Goal: Communication & Community: Participate in discussion

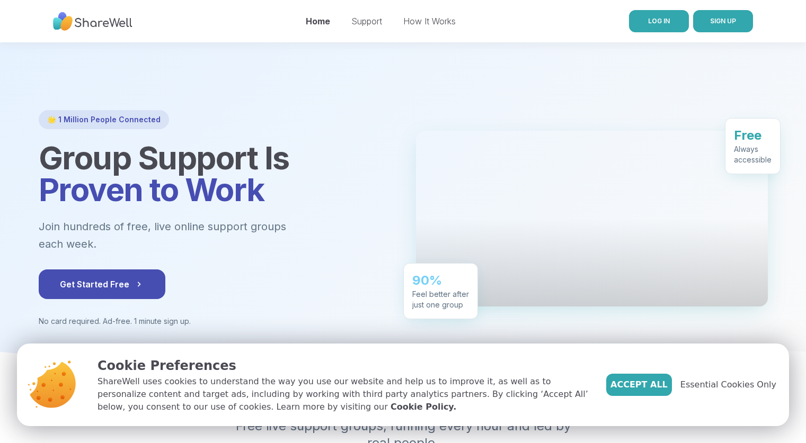
click at [665, 20] on span "LOG IN" at bounding box center [659, 21] width 22 height 8
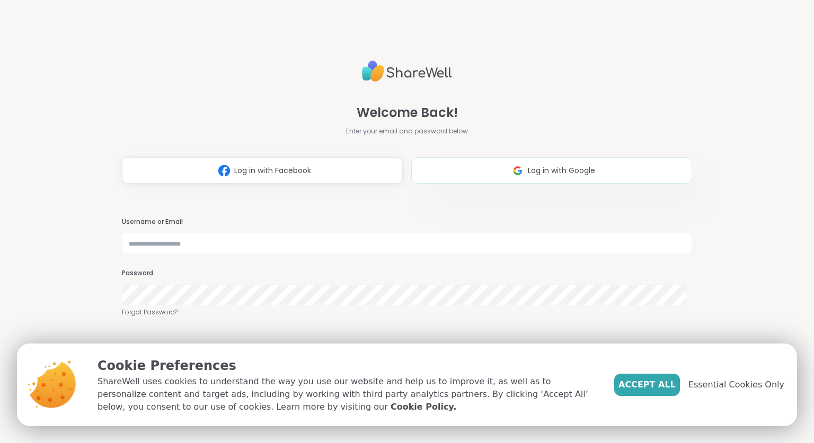
click at [541, 162] on button "Log in with Google" at bounding box center [551, 170] width 281 height 26
click at [534, 186] on div "Welcome Back! Enter your email and password below Log in with Facebook Log in w…" at bounding box center [406, 221] width 569 height 443
click at [530, 180] on button "Log in with Google" at bounding box center [551, 170] width 281 height 26
click at [232, 332] on div "Welcome Back! Enter your email and password below Log in with Facebook Log in w…" at bounding box center [406, 221] width 569 height 443
click at [460, 178] on button "Log in with Google" at bounding box center [551, 170] width 281 height 26
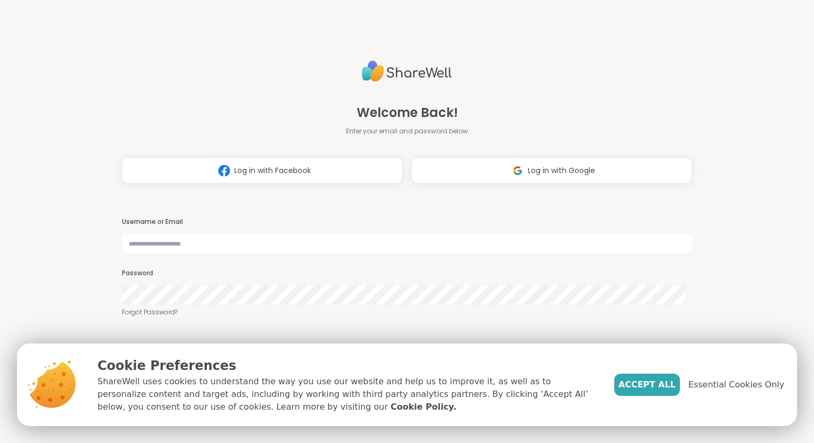
click at [503, 384] on p "ShareWell uses cookies to understand the way you use our website and help us to…" at bounding box center [347, 395] width 500 height 38
click at [654, 380] on span "Accept All" at bounding box center [646, 385] width 57 height 13
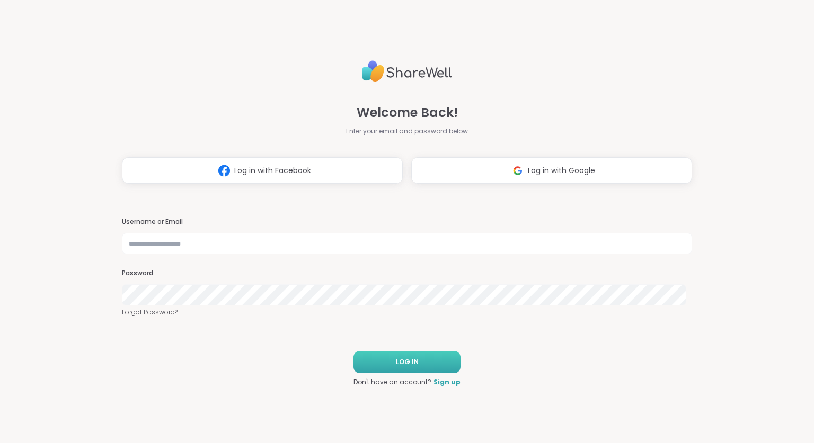
click at [420, 361] on button "LOG IN" at bounding box center [406, 362] width 107 height 22
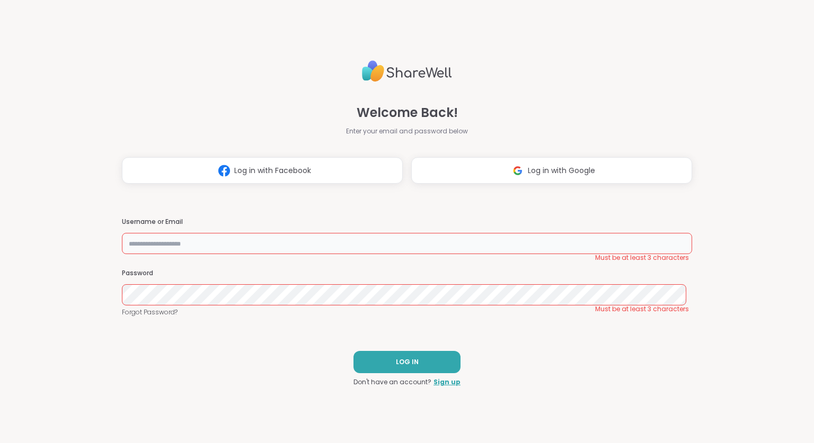
click at [291, 249] on input "text" at bounding box center [406, 243] width 569 height 21
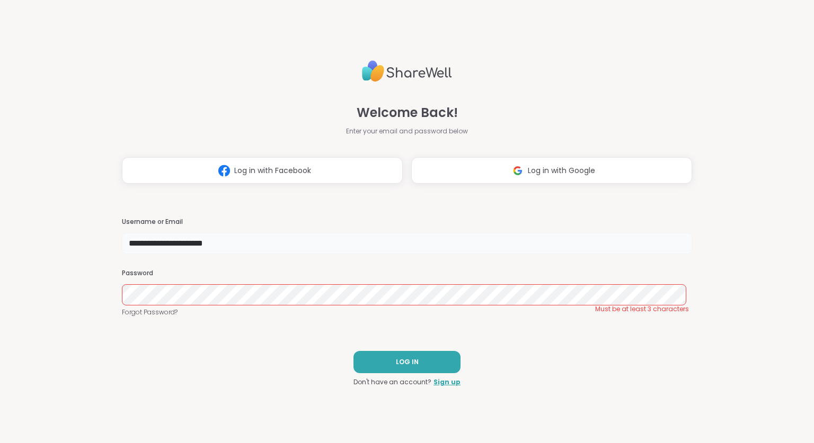
type input "**********"
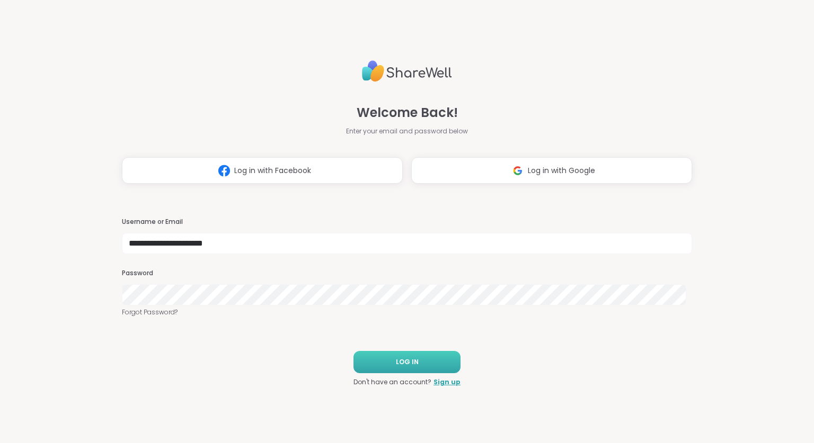
click at [408, 369] on button "LOG IN" at bounding box center [406, 362] width 107 height 22
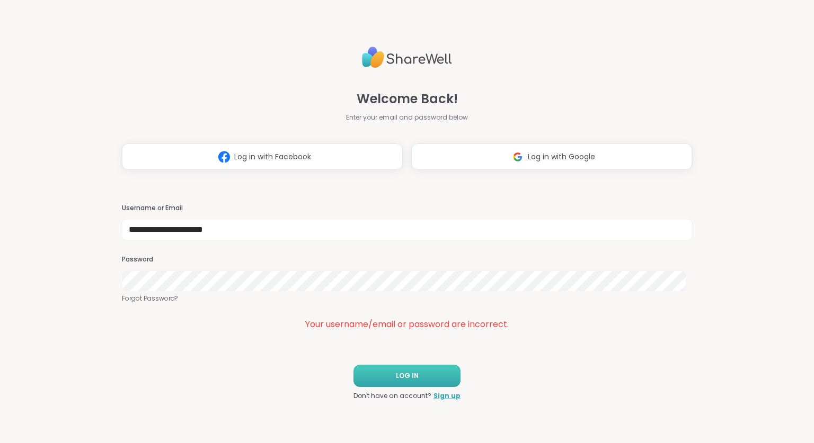
click at [391, 384] on button "LOG IN" at bounding box center [406, 376] width 107 height 22
click at [599, 149] on button "Log in with Google" at bounding box center [551, 157] width 281 height 26
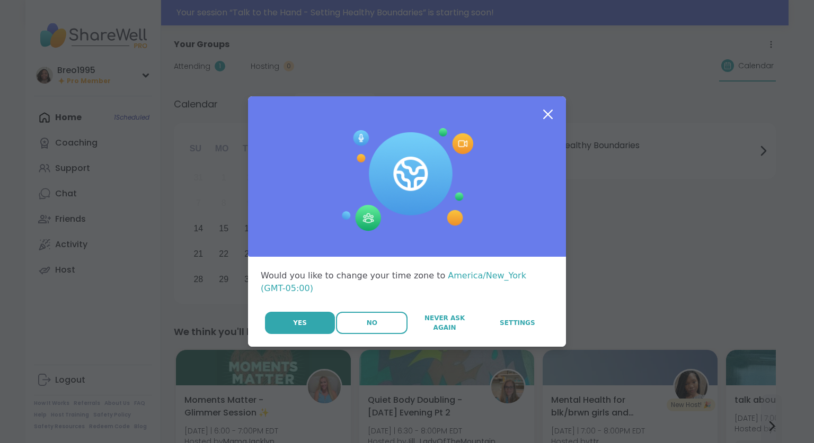
click at [371, 318] on span "No" at bounding box center [372, 323] width 11 height 10
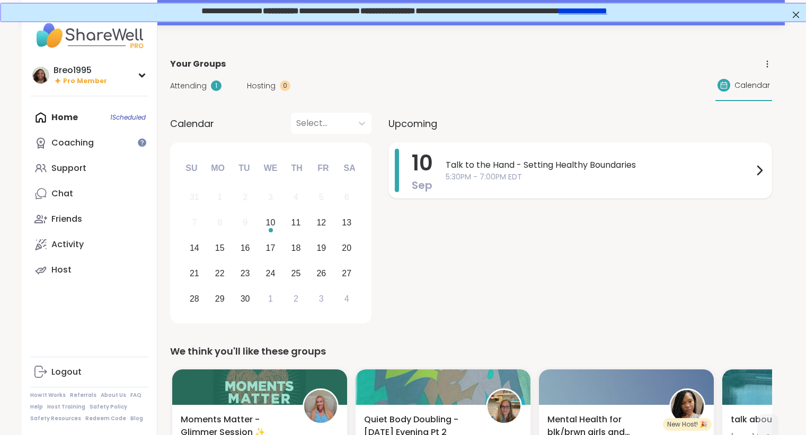
click at [562, 173] on span "5:30PM - 7:00PM EDT" at bounding box center [599, 177] width 307 height 11
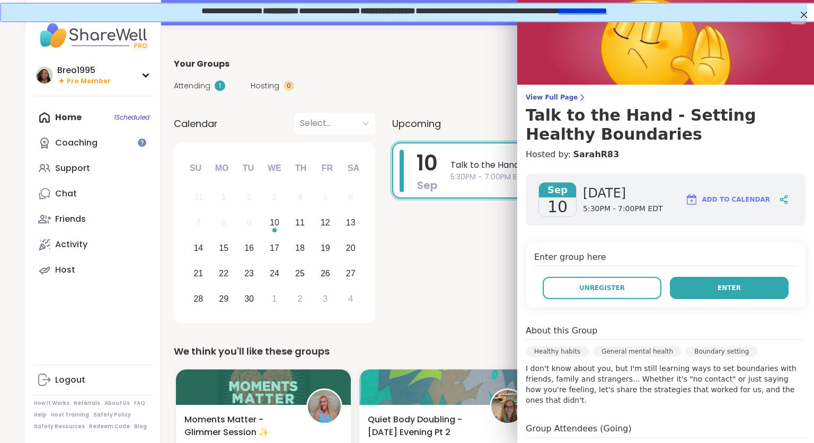
click at [704, 297] on button "Enter" at bounding box center [729, 288] width 119 height 22
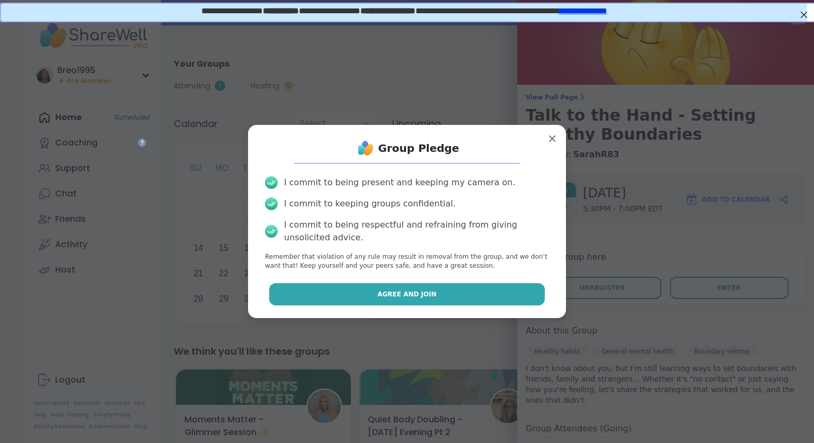
click at [413, 300] on button "Agree and Join" at bounding box center [407, 294] width 276 height 22
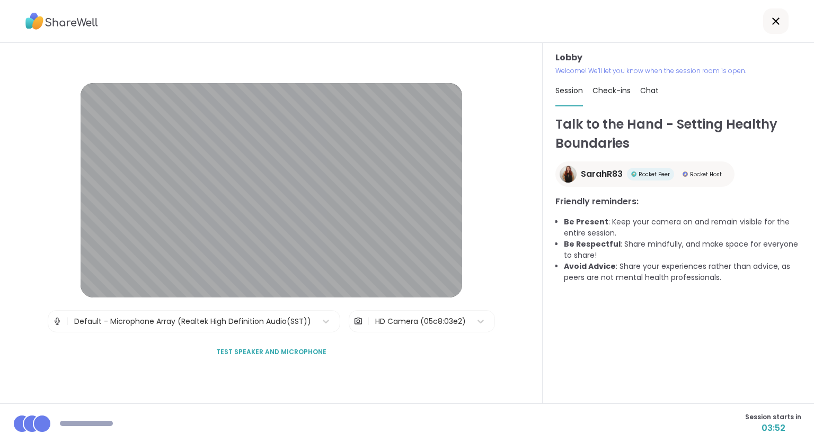
click at [183, 23] on div at bounding box center [407, 21] width 814 height 43
click at [805, 291] on div "Lobby Welcome! We’ll let you know when the session room is open. Session Check-…" at bounding box center [677, 223] width 271 height 361
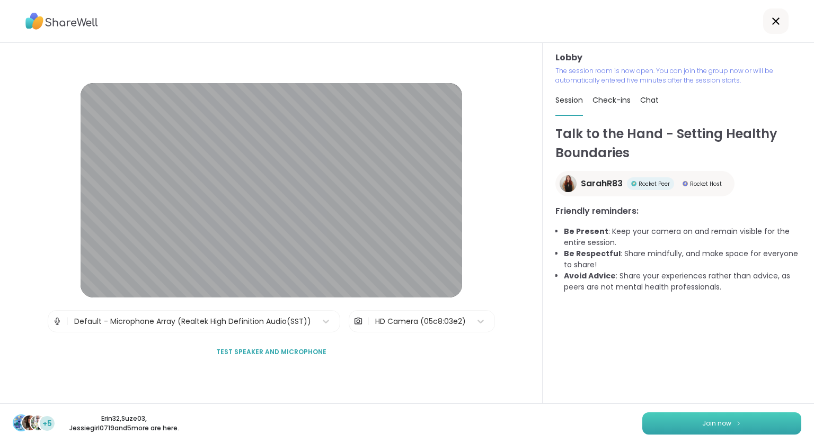
click at [735, 424] on img at bounding box center [738, 424] width 6 height 6
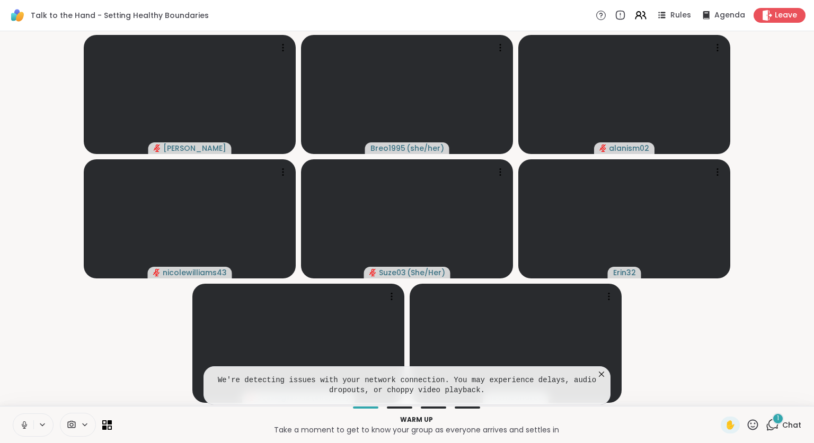
click at [20, 424] on icon at bounding box center [25, 426] width 10 height 10
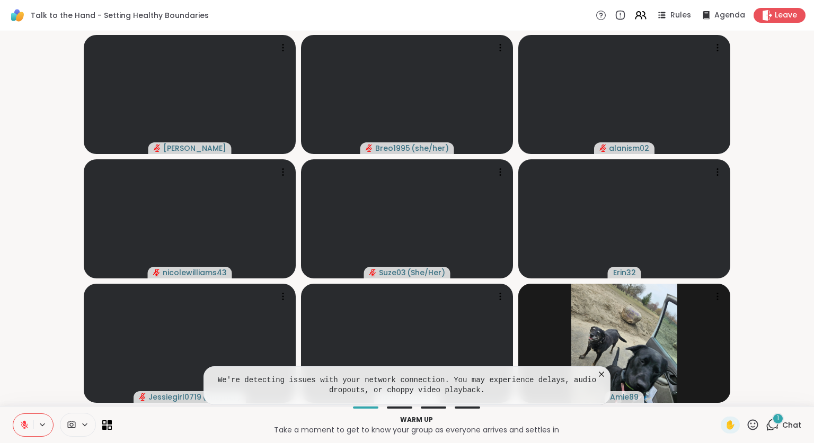
click at [602, 371] on icon at bounding box center [601, 374] width 11 height 11
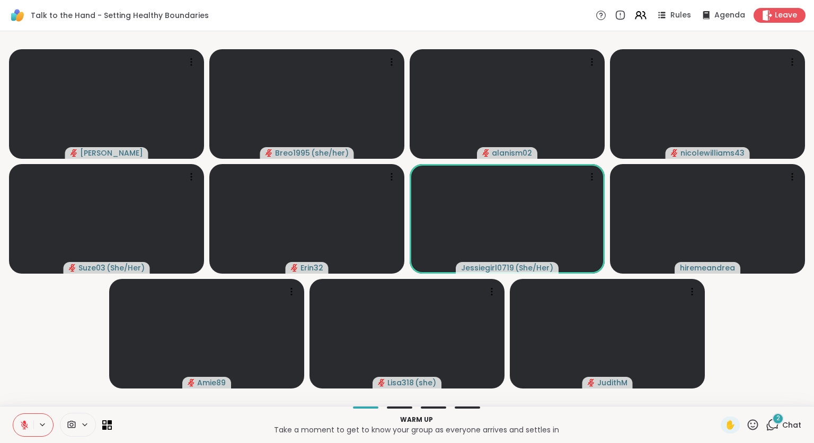
click at [767, 425] on icon at bounding box center [771, 424] width 13 height 13
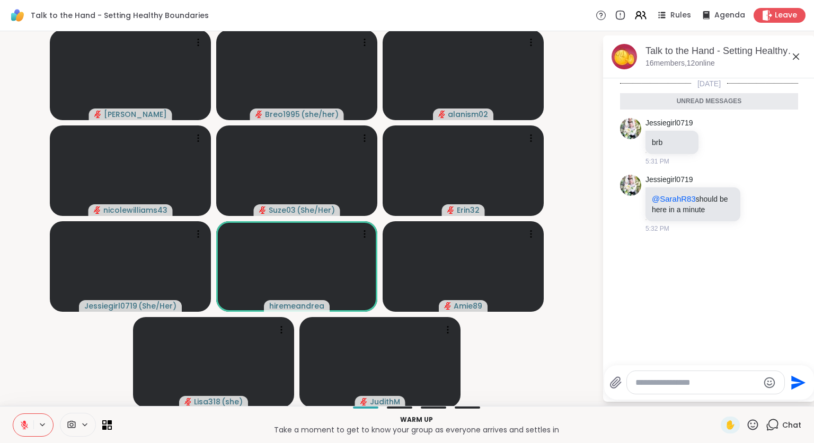
scroll to position [2, 0]
click at [789, 57] on icon at bounding box center [795, 56] width 13 height 13
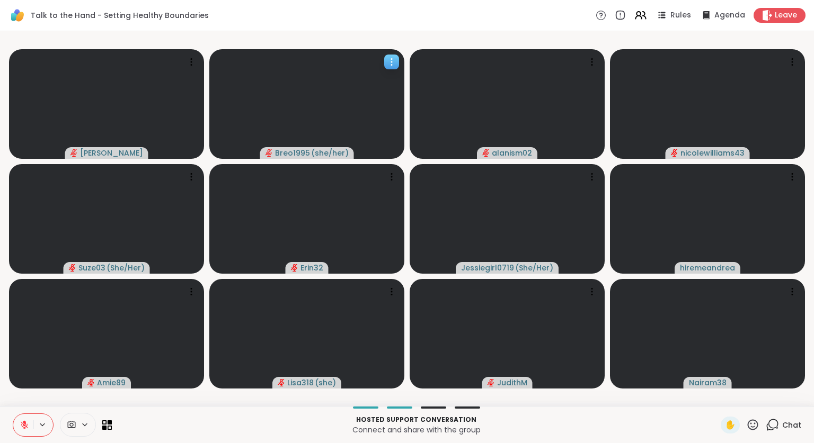
click at [395, 65] on icon at bounding box center [391, 62] width 11 height 11
click at [190, 420] on p "Hosted support conversation" at bounding box center [416, 420] width 596 height 10
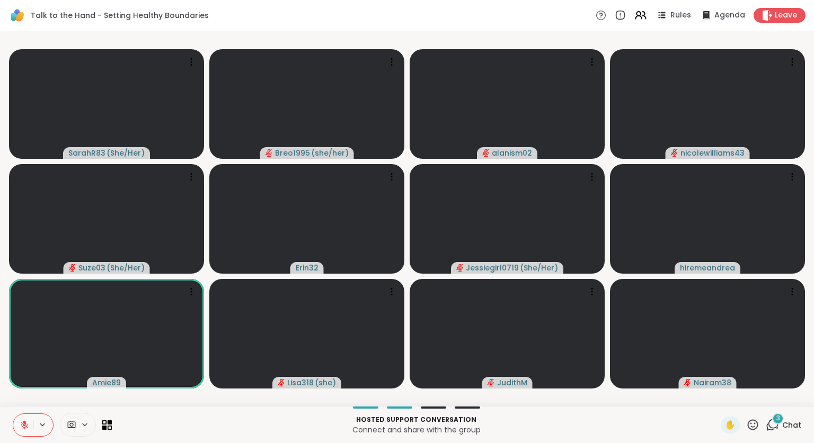
click at [398, 436] on div "Hosted support conversation Connect and share with the group" at bounding box center [416, 425] width 596 height 24
click at [765, 422] on icon at bounding box center [771, 424] width 13 height 13
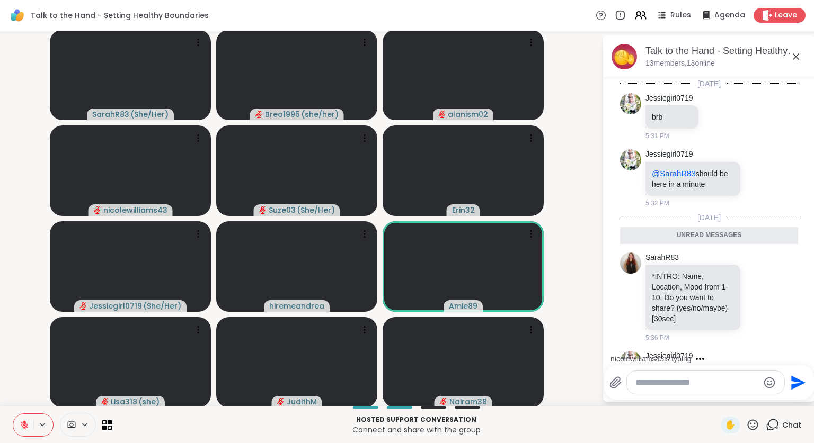
scroll to position [144, 0]
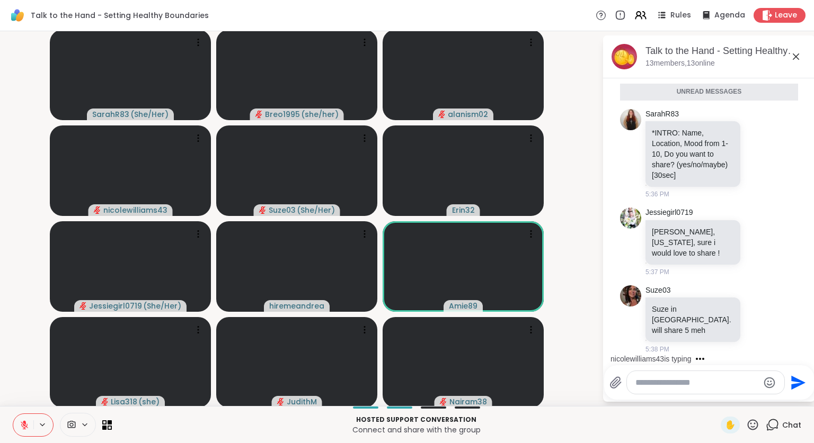
click at [738, 416] on div "Hosted support conversation Connect and share with the group ✋ Chat" at bounding box center [407, 424] width 814 height 37
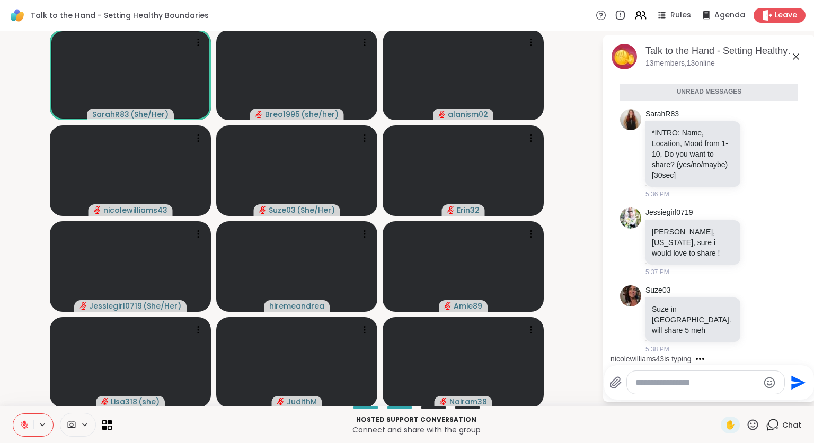
click at [663, 395] on div "Send" at bounding box center [709, 383] width 210 height 34
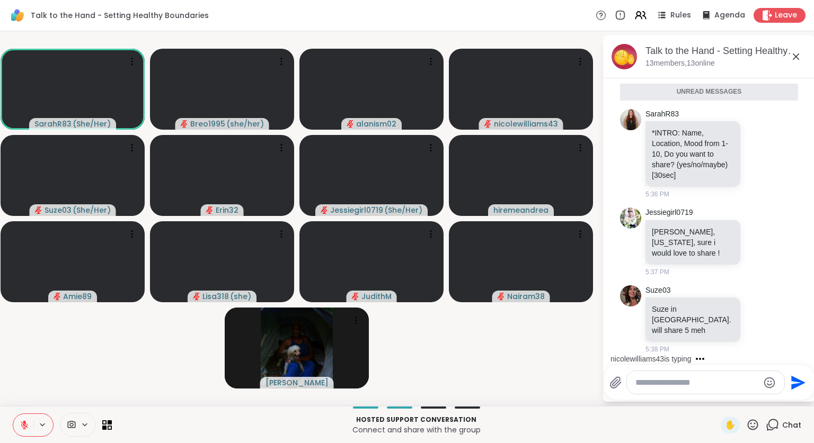
click at [653, 378] on textarea "Type your message" at bounding box center [696, 383] width 123 height 11
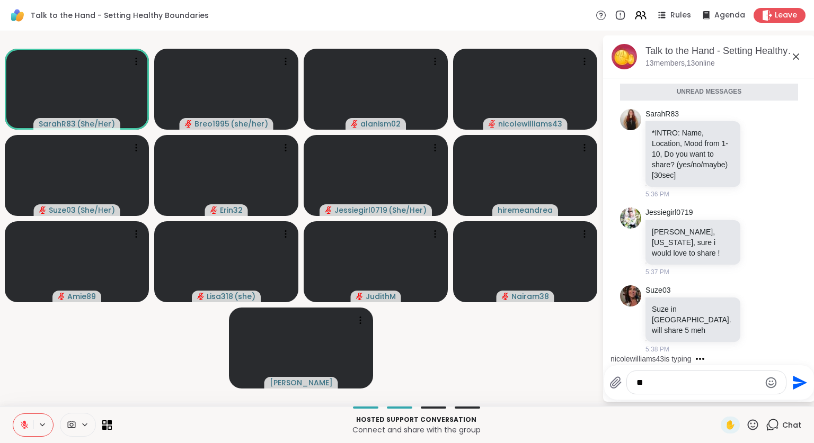
type textarea "*"
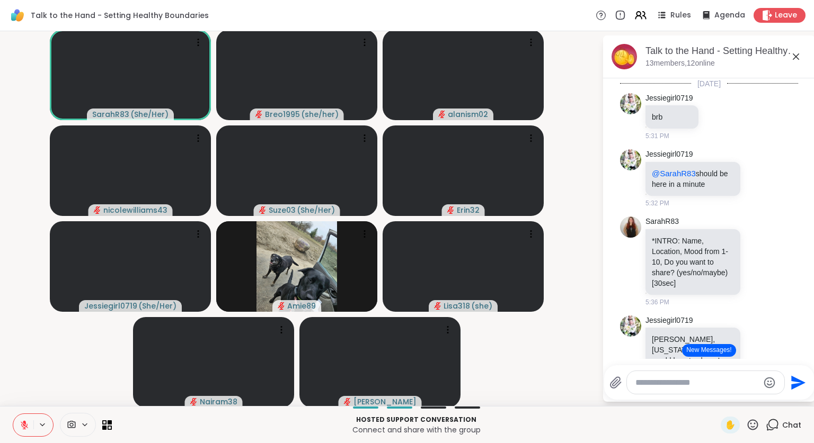
scroll to position [309, 0]
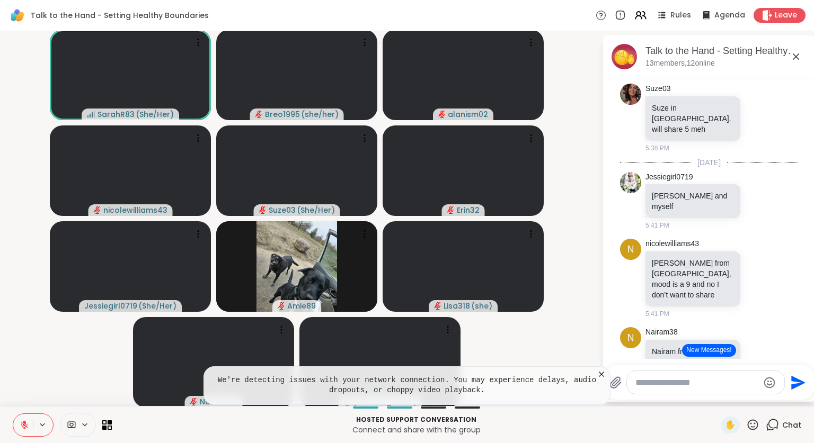
click at [25, 419] on button at bounding box center [23, 425] width 20 height 22
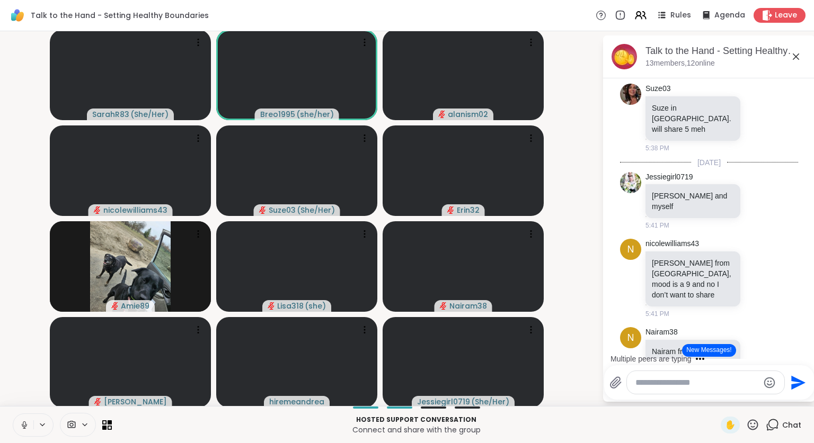
click at [23, 429] on icon at bounding box center [25, 426] width 10 height 10
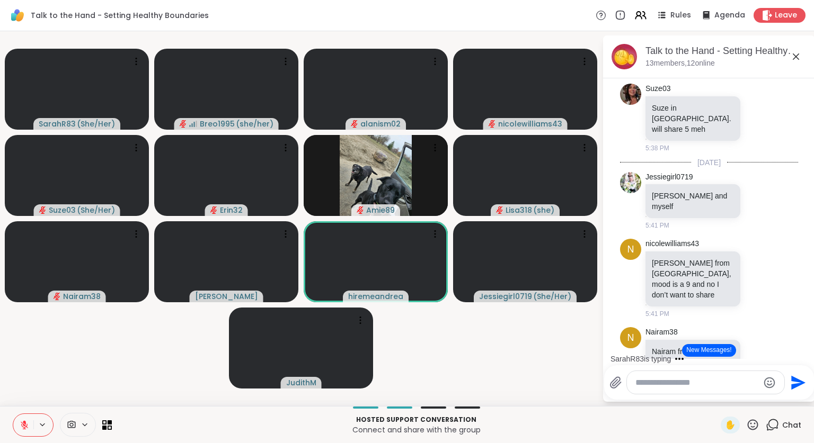
click at [797, 55] on icon at bounding box center [795, 57] width 6 height 6
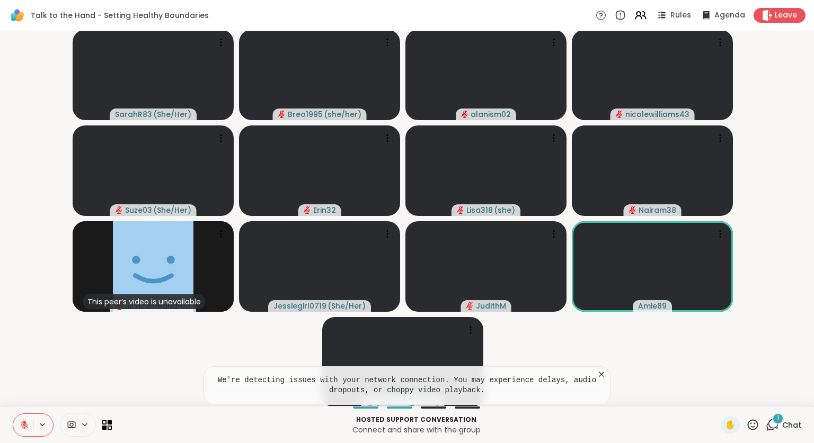
click at [596, 373] on icon at bounding box center [601, 374] width 11 height 11
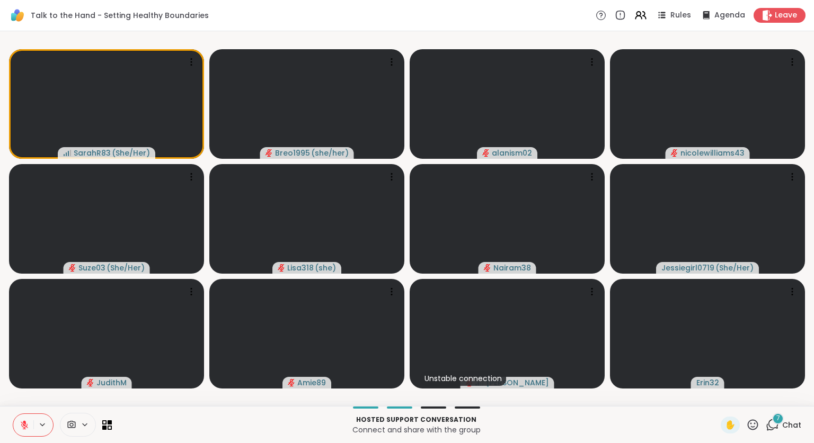
click at [556, 405] on div "SarahR83 ( She/Her ) Breo1995 ( she/her ) alanism02 nicolewilliams43 Suze03 ( S…" at bounding box center [407, 218] width 814 height 375
click at [582, 417] on p "Hosted support conversation" at bounding box center [416, 420] width 596 height 10
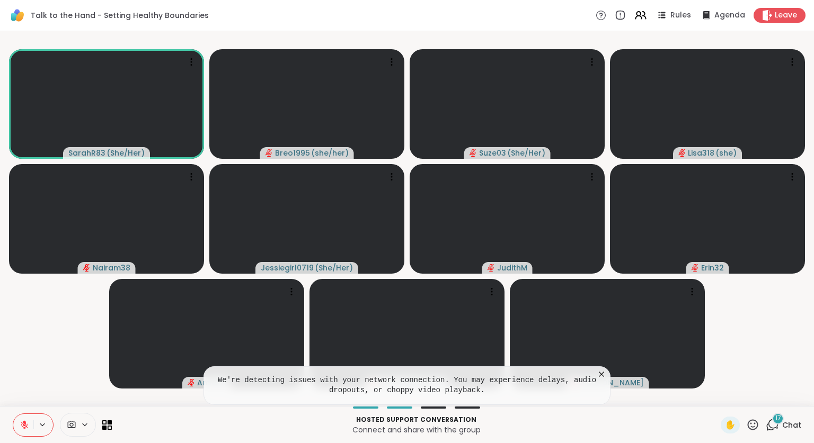
click at [602, 375] on icon at bounding box center [601, 374] width 5 height 5
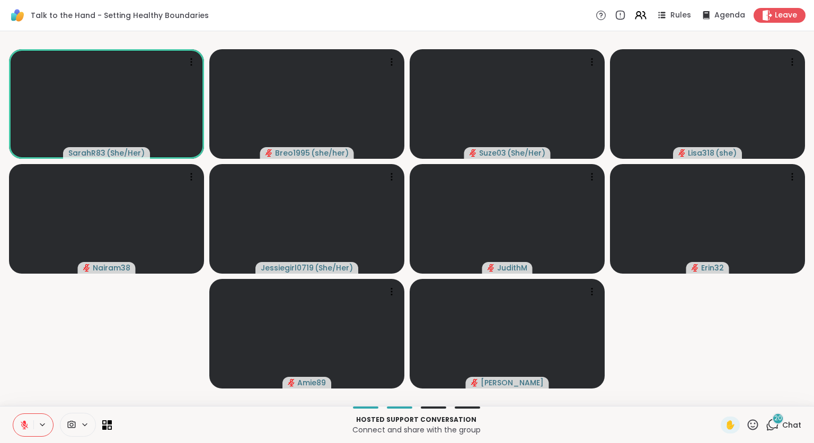
click at [765, 427] on icon at bounding box center [771, 424] width 13 height 13
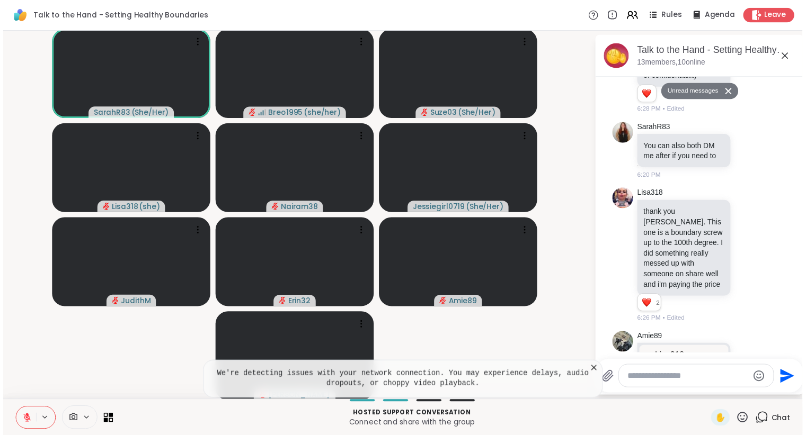
scroll to position [2494, 0]
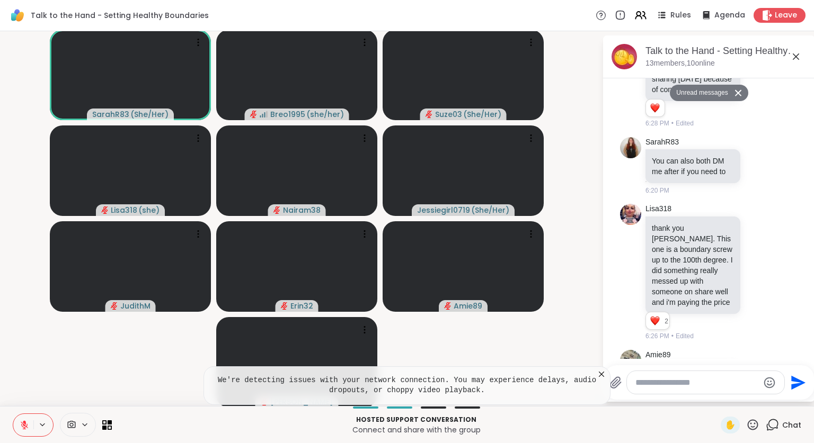
click at [792, 56] on icon at bounding box center [795, 57] width 6 height 6
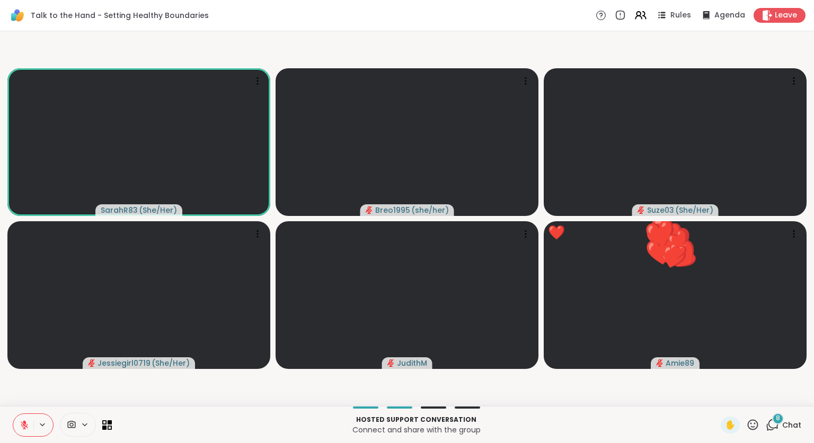
click at [17, 428] on button at bounding box center [23, 425] width 20 height 22
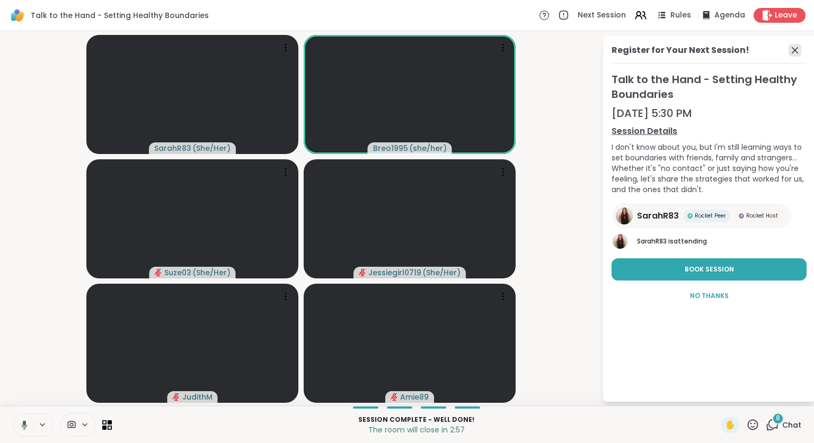
click at [795, 50] on icon at bounding box center [794, 50] width 6 height 6
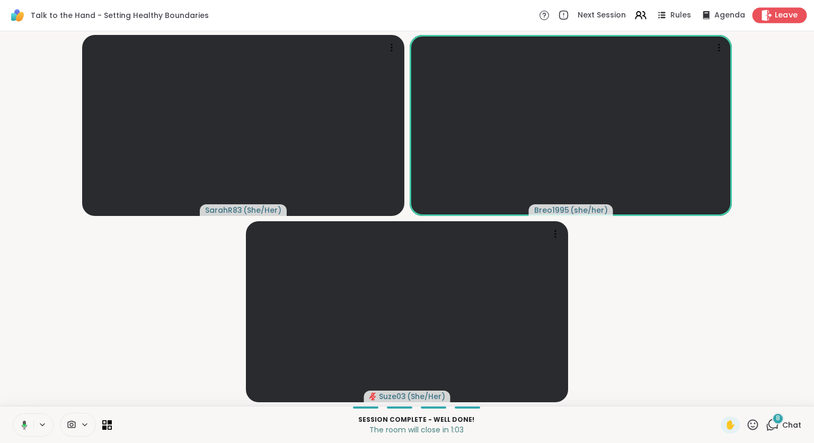
click at [774, 19] on span "Leave" at bounding box center [785, 15] width 23 height 11
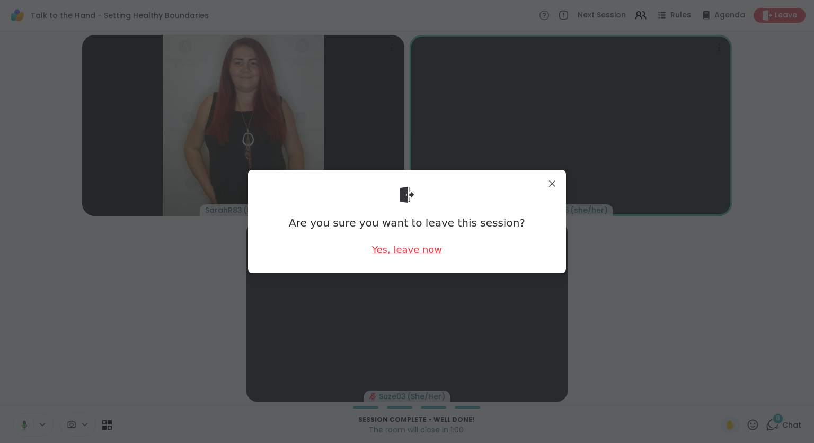
click at [407, 254] on div "Yes, leave now" at bounding box center [407, 249] width 70 height 13
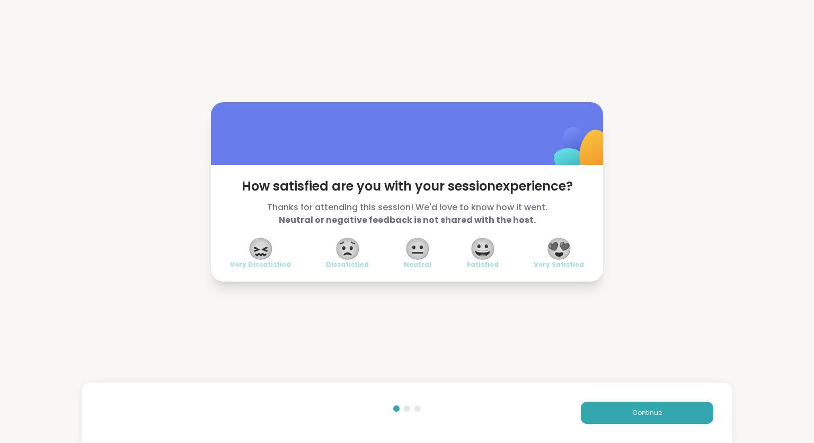
click at [480, 243] on span "😀" at bounding box center [482, 248] width 26 height 19
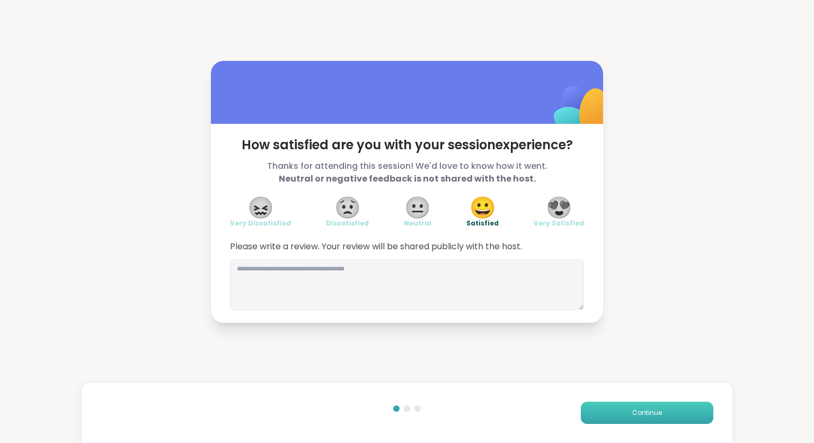
click at [620, 409] on button "Continue" at bounding box center [647, 413] width 132 height 22
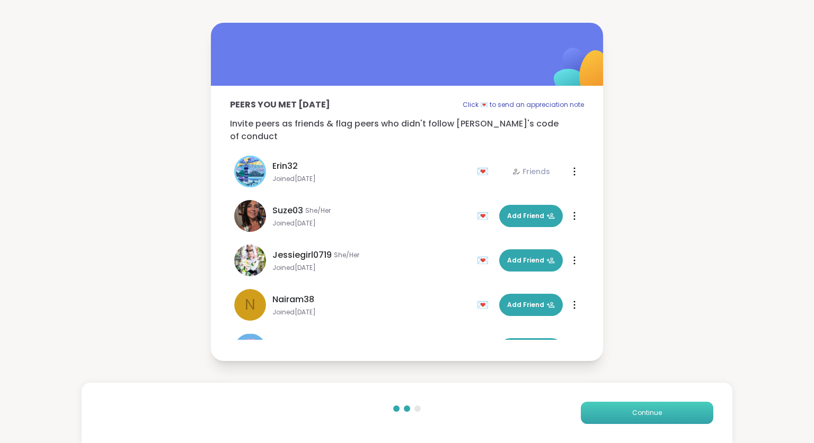
click at [620, 409] on button "Continue" at bounding box center [647, 413] width 132 height 22
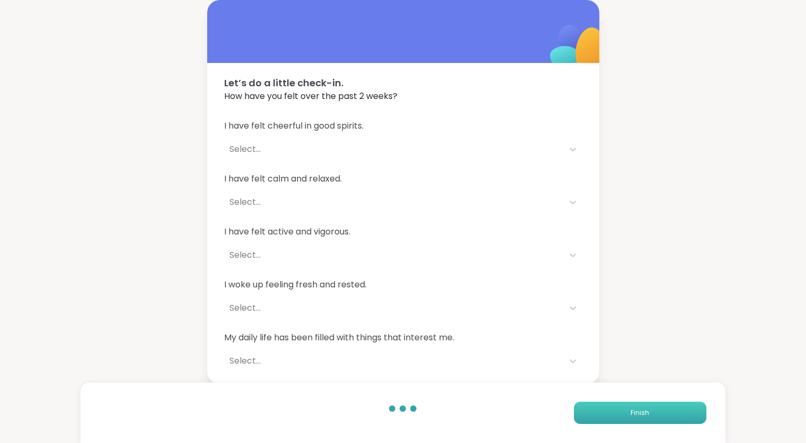
click at [620, 409] on button "Finish" at bounding box center [640, 413] width 132 height 22
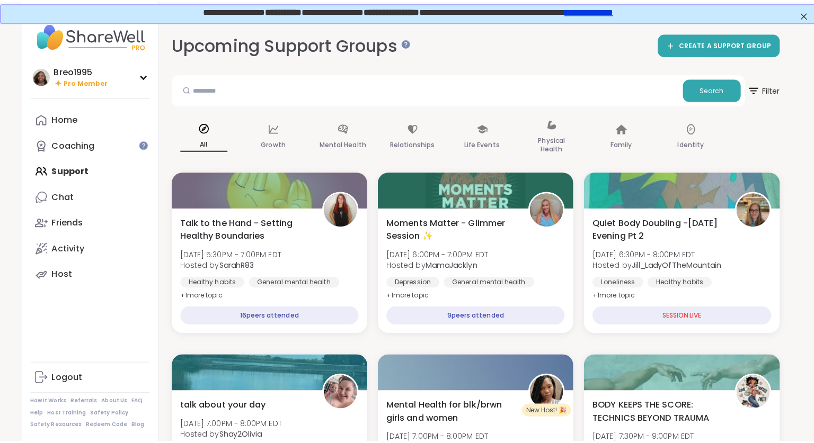
scroll to position [0, 2]
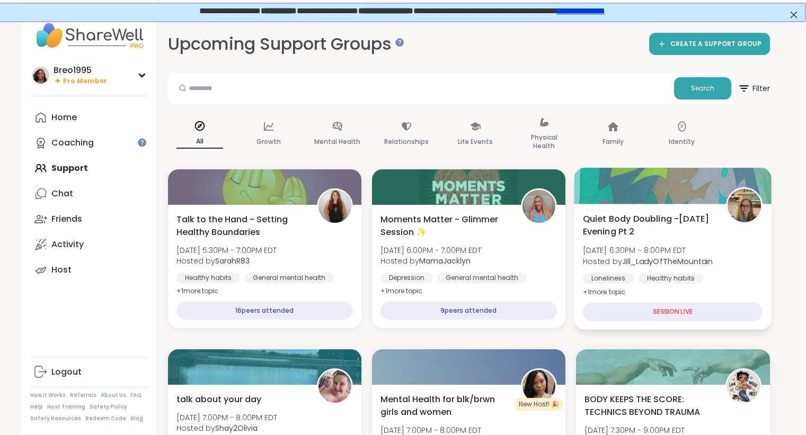
click at [662, 171] on div at bounding box center [673, 186] width 198 height 36
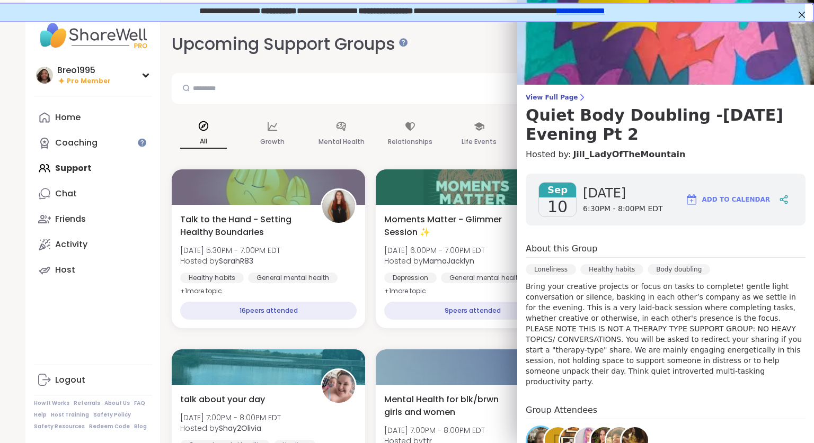
click at [601, 7] on link "**********" at bounding box center [580, 10] width 48 height 8
